Goal: Navigation & Orientation: Understand site structure

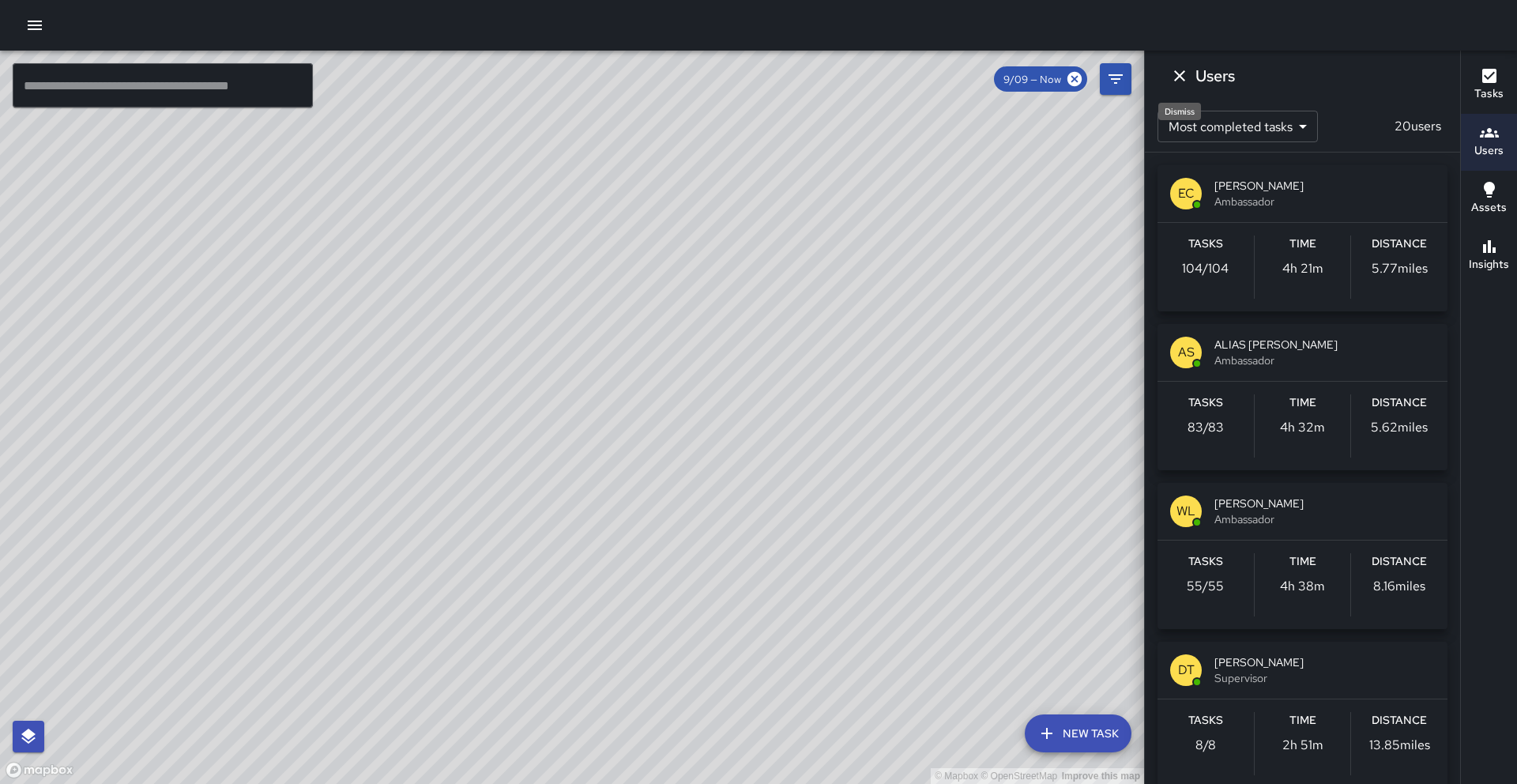
click at [1187, 83] on icon "Dismiss" at bounding box center [1180, 76] width 19 height 19
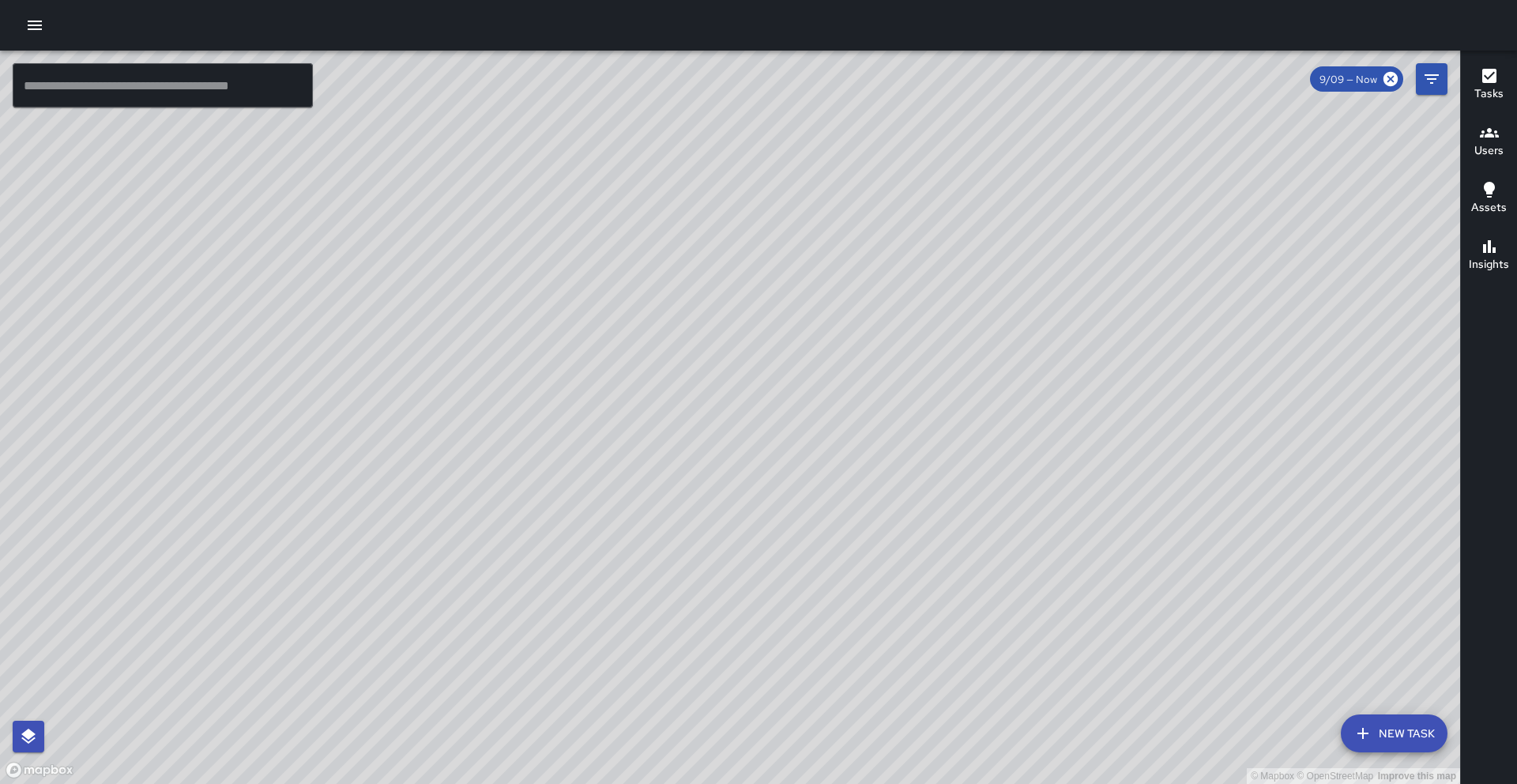
drag, startPoint x: 996, startPoint y: 361, endPoint x: 913, endPoint y: 411, distance: 96.9
click at [913, 411] on div "© Mapbox © OpenStreetMap Improve this map" at bounding box center [730, 417] width 1460 height 733
drag, startPoint x: 791, startPoint y: 306, endPoint x: 836, endPoint y: 508, distance: 207.0
click at [836, 508] on div "© Mapbox © OpenStreetMap Improve this map" at bounding box center [730, 417] width 1460 height 733
drag, startPoint x: 905, startPoint y: 593, endPoint x: 836, endPoint y: 501, distance: 115.0
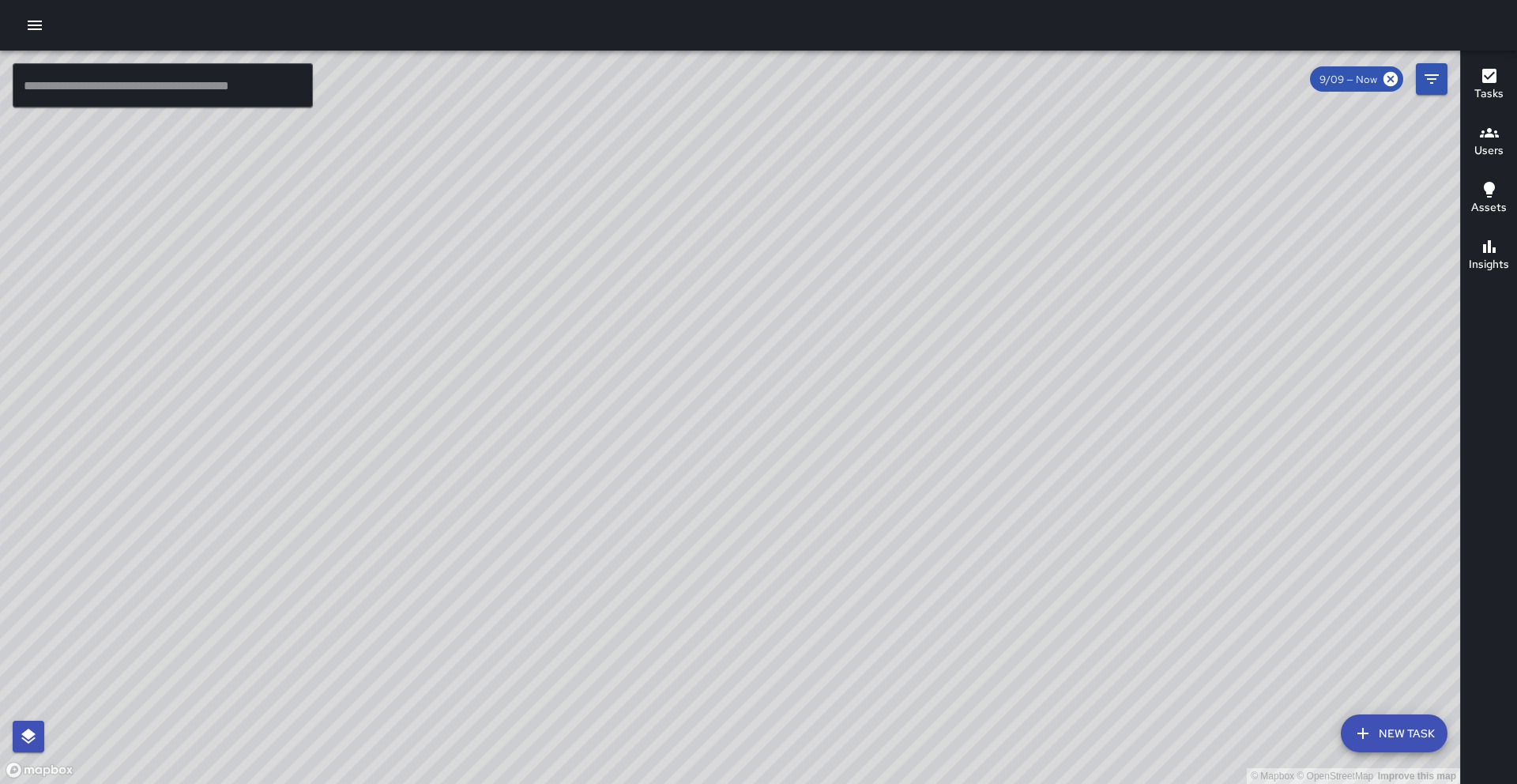
click at [836, 501] on div "© Mapbox © OpenStreetMap Improve this map" at bounding box center [730, 417] width 1460 height 733
